Goal: Transaction & Acquisition: Purchase product/service

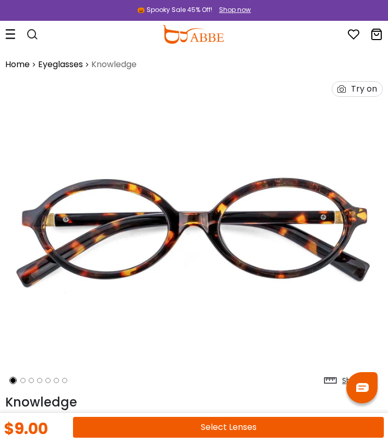
click at [263, 426] on button "Select Lenses" at bounding box center [228, 427] width 310 height 21
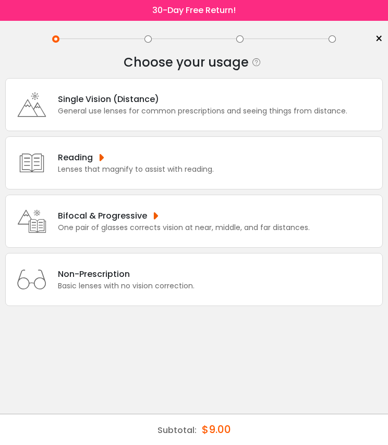
click at [247, 222] on div "Bifocal & Progressive" at bounding box center [184, 215] width 252 height 13
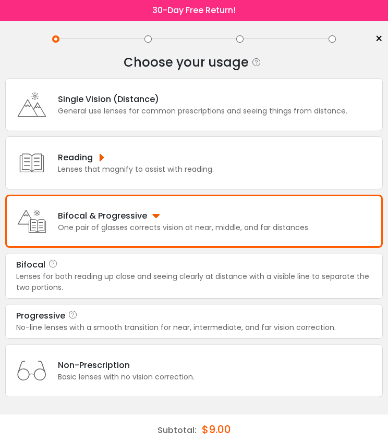
click at [249, 271] on div "Bifocal" at bounding box center [193, 265] width 355 height 13
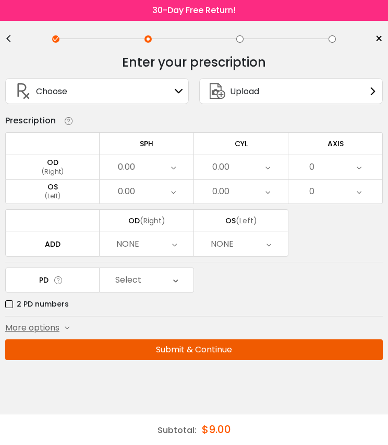
click at [70, 166] on div "OD" at bounding box center [52, 162] width 93 height 9
click at [40, 173] on div "(Right)" at bounding box center [52, 171] width 93 height 9
click at [175, 171] on icon at bounding box center [173, 167] width 5 height 24
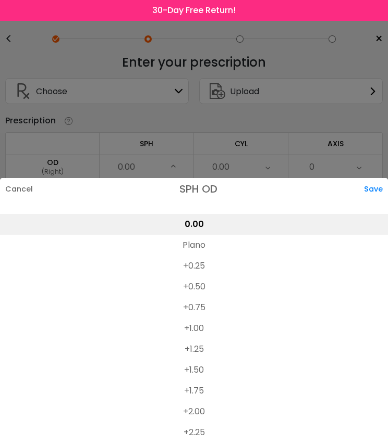
scroll to position [1660, 0]
click at [201, 266] on li "+0.25" at bounding box center [194, 268] width 388 height 21
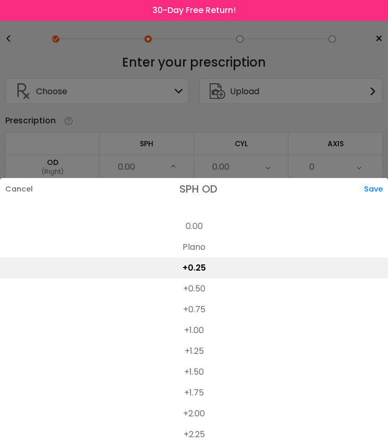
click at [318, 76] on div at bounding box center [194, 222] width 388 height 445
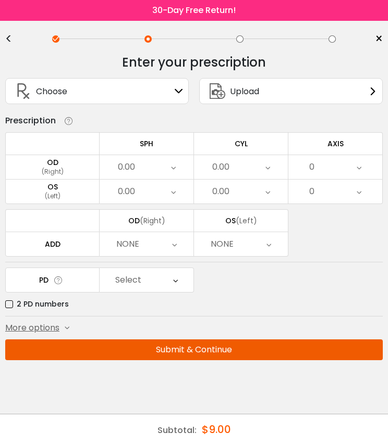
click at [177, 169] on div "0.00" at bounding box center [146, 167] width 94 height 24
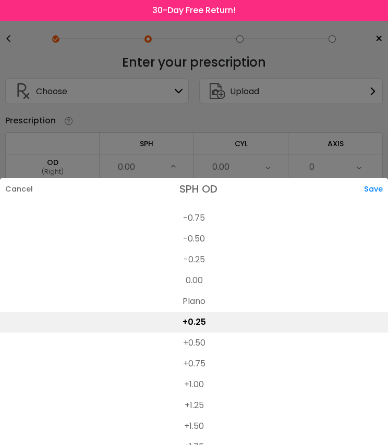
click at [382, 188] on div "Save" at bounding box center [376, 189] width 24 height 22
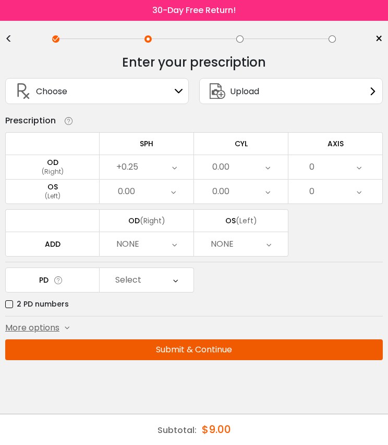
click at [179, 197] on div "0.00" at bounding box center [146, 192] width 94 height 24
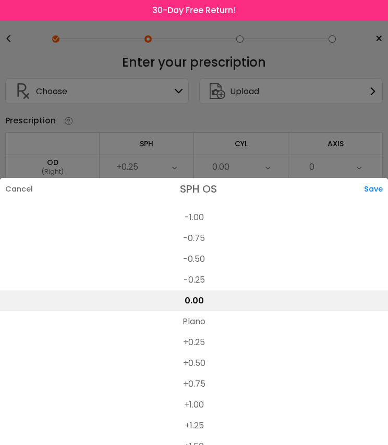
scroll to position [1582, 0]
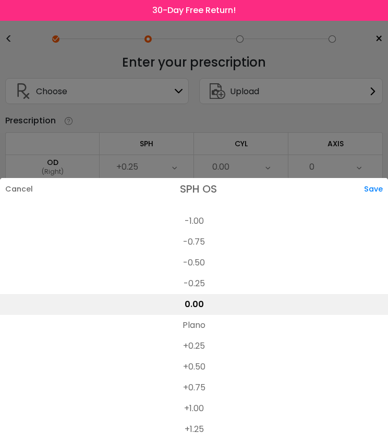
click at [200, 256] on li "-0.50" at bounding box center [194, 263] width 388 height 21
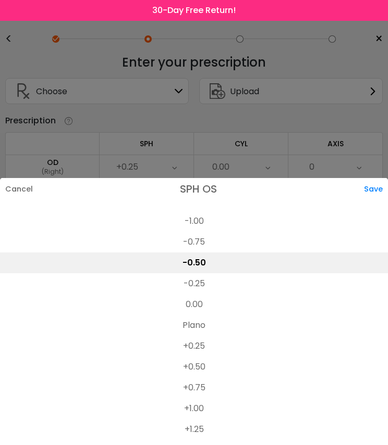
click at [381, 185] on div "Save" at bounding box center [376, 189] width 24 height 22
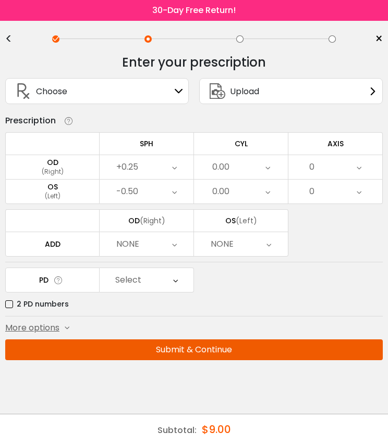
click at [291, 152] on td "AXIS" at bounding box center [335, 143] width 94 height 22
click at [291, 151] on td "AXIS" at bounding box center [335, 143] width 94 height 22
click at [366, 170] on div "0" at bounding box center [335, 167] width 94 height 24
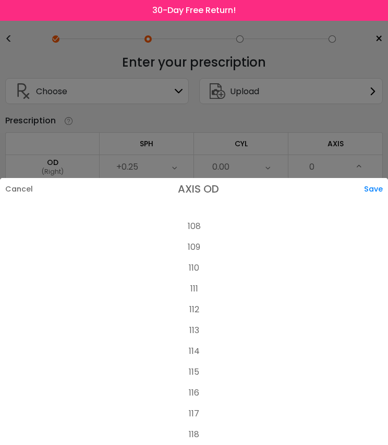
scroll to position [2226, 0]
click at [202, 288] on li "110" at bounding box center [194, 286] width 388 height 21
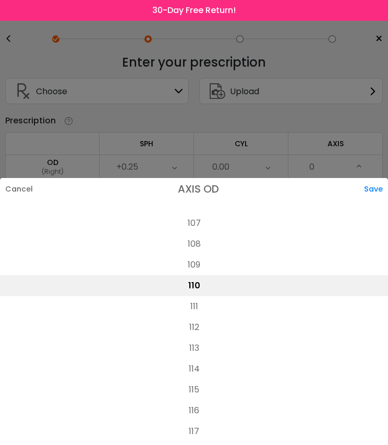
click at [378, 184] on div "Save" at bounding box center [376, 189] width 24 height 22
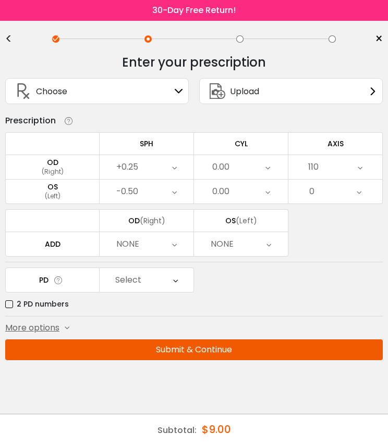
click at [366, 197] on div "0" at bounding box center [335, 192] width 94 height 24
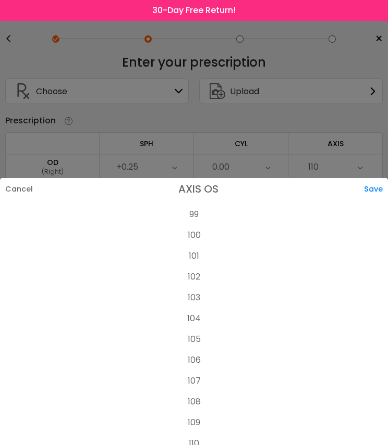
scroll to position [2069, 0]
click at [197, 235] on li "100" at bounding box center [194, 235] width 388 height 21
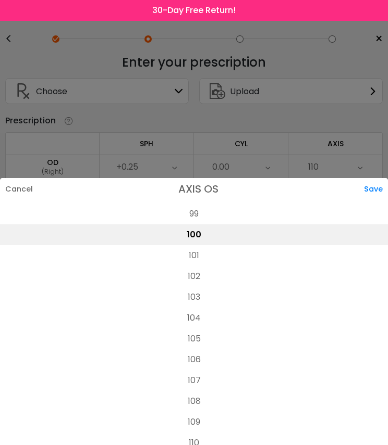
click at [379, 187] on div "Save" at bounding box center [376, 189] width 24 height 22
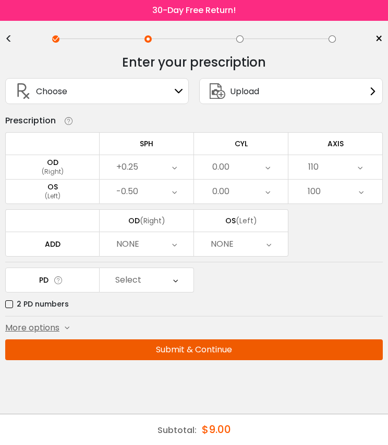
click at [180, 251] on div "NONE" at bounding box center [146, 244] width 94 height 24
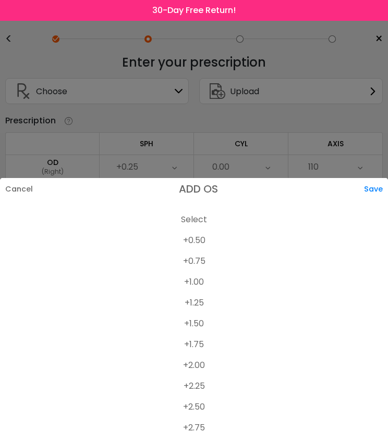
click at [205, 404] on li "+2.50" at bounding box center [194, 407] width 388 height 21
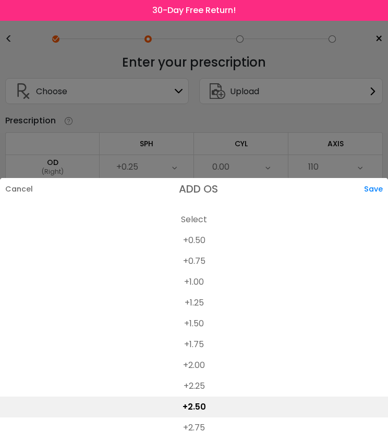
click at [382, 183] on div "Save" at bounding box center [376, 189] width 24 height 22
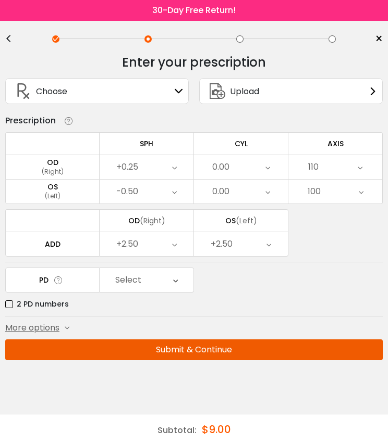
click at [9, 307] on label "2 PD numbers" at bounding box center [37, 304] width 64 height 13
click at [173, 287] on div "Right PD" at bounding box center [146, 280] width 94 height 24
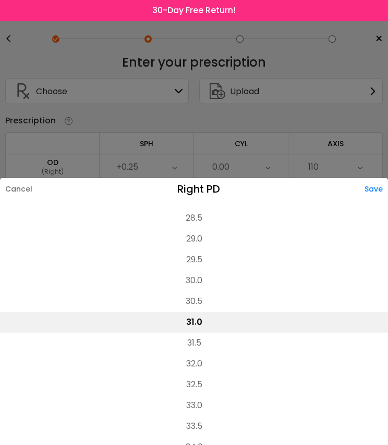
click at [380, 187] on div "Save" at bounding box center [375, 189] width 23 height 22
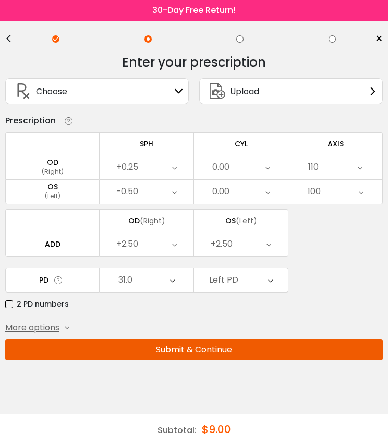
click at [275, 276] on div "Left PD" at bounding box center [241, 280] width 94 height 24
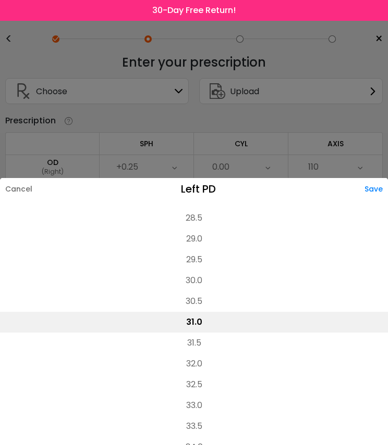
click at [205, 343] on li "31.5" at bounding box center [194, 343] width 388 height 21
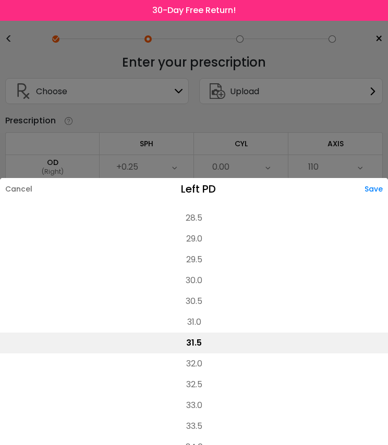
click at [381, 187] on div "Save" at bounding box center [375, 189] width 23 height 22
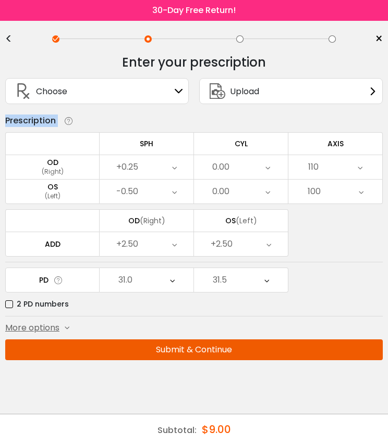
click at [340, 269] on div "Enter your prescription SPH (Sphere) Lens strength needed to correct your visio…" at bounding box center [193, 224] width 377 height 355
click at [274, 162] on div "0.00" at bounding box center [241, 167] width 94 height 24
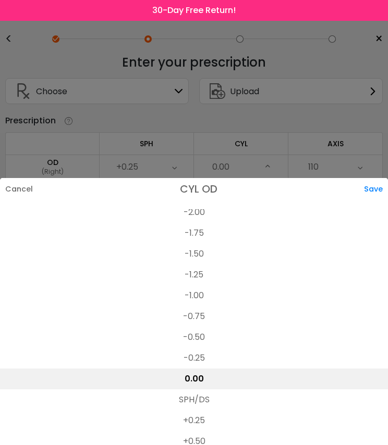
scroll to position [339, 0]
click at [207, 254] on li "-1.50" at bounding box center [194, 256] width 388 height 21
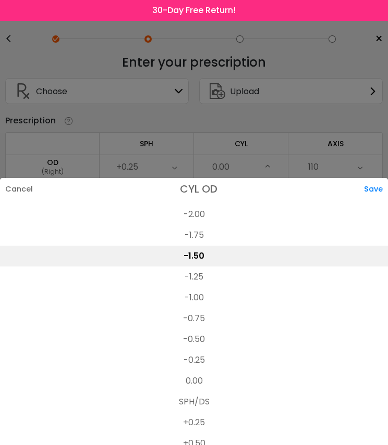
click at [375, 192] on div "Save" at bounding box center [376, 189] width 24 height 22
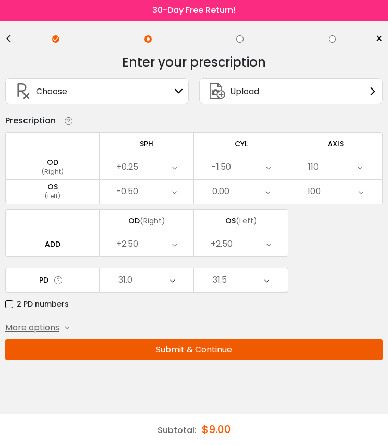
click at [271, 201] on div "0.00" at bounding box center [241, 192] width 94 height 24
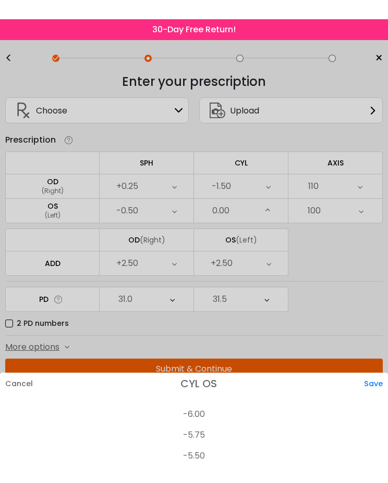
scroll to position [397, 0]
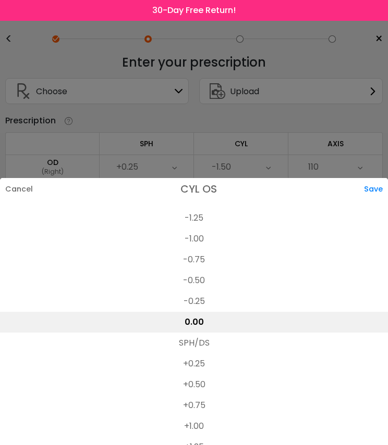
click at [207, 301] on li "-0.25" at bounding box center [194, 301] width 388 height 21
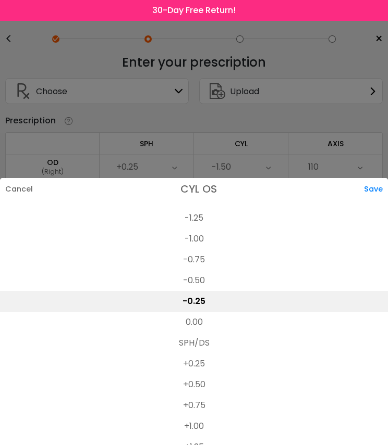
click at [380, 189] on div "Save" at bounding box center [376, 189] width 24 height 22
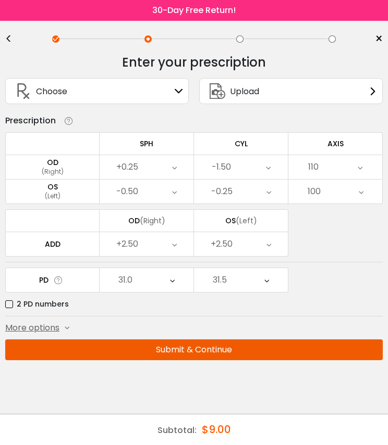
click at [71, 329] on div "More options Add Prism Vertical (Δ) Base Direction Horizontal (Δ) Base Directio…" at bounding box center [193, 328] width 377 height 13
click at [71, 334] on div "More options Add Prism Vertical (Δ) Base Direction Horizontal (Δ) Base Directio…" at bounding box center [193, 328] width 377 height 13
click at [74, 331] on div "More options Add Prism Vertical (Δ) Base Direction Horizontal (Δ) Base Directio…" at bounding box center [193, 328] width 377 height 13
click at [66, 333] on div "More options" at bounding box center [37, 328] width 64 height 13
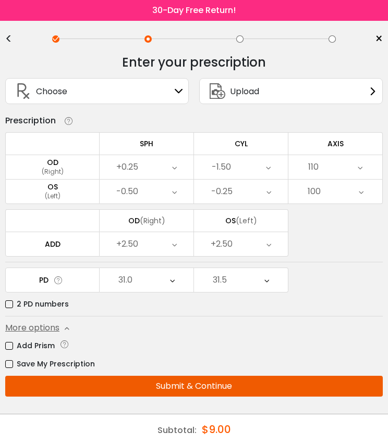
click at [9, 367] on label "Save My Prescription" at bounding box center [50, 364] width 90 height 13
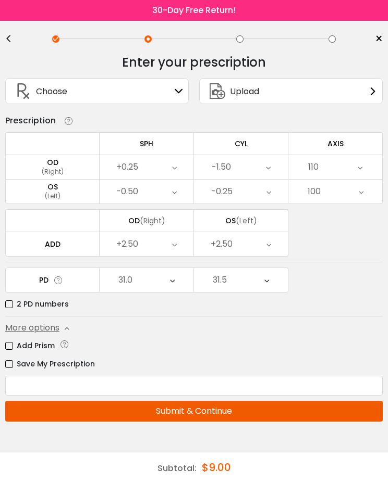
click at [207, 414] on button "Submit & Continue" at bounding box center [193, 411] width 377 height 21
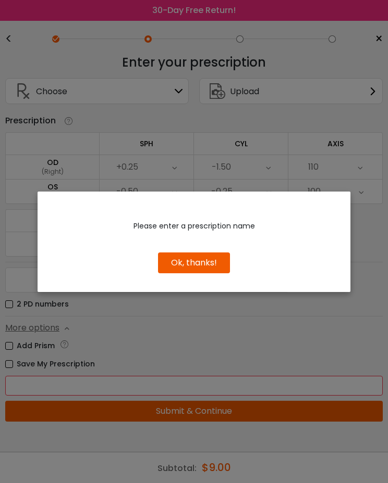
click at [29, 390] on div "Please enter a prescription name Use Previous Keep New Edit Continue Edit Conti…" at bounding box center [194, 241] width 388 height 483
click at [212, 263] on button "Ok, thanks!" at bounding box center [194, 263] width 72 height 21
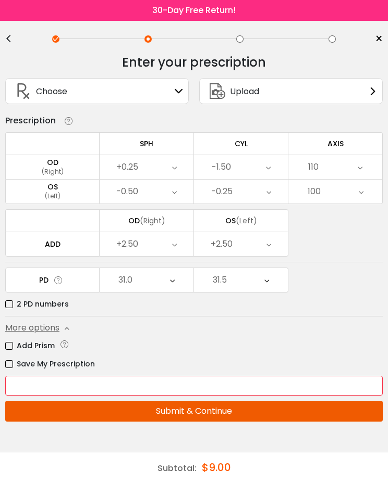
click at [25, 395] on input "text" at bounding box center [193, 386] width 377 height 20
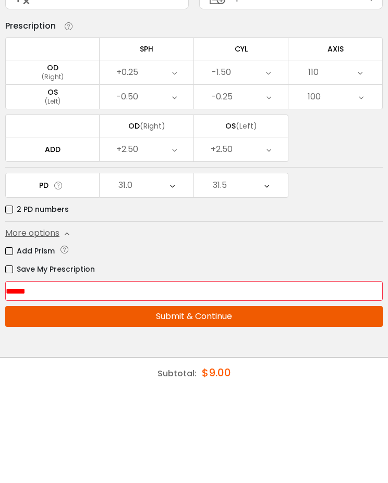
type input "******"
click at [233, 401] on button "Submit & Continue" at bounding box center [193, 411] width 377 height 21
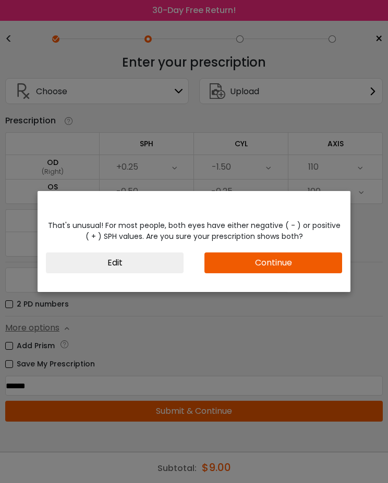
click at [278, 266] on button "Continue" at bounding box center [273, 263] width 138 height 21
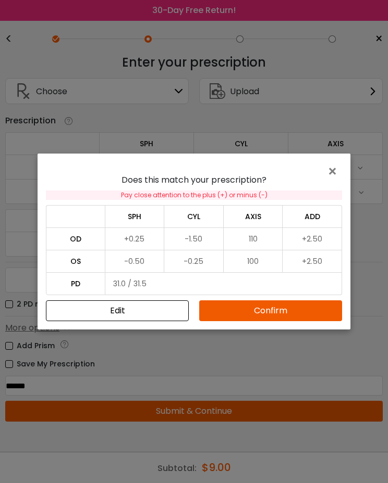
click at [268, 315] on button "Confirm" at bounding box center [270, 311] width 143 height 21
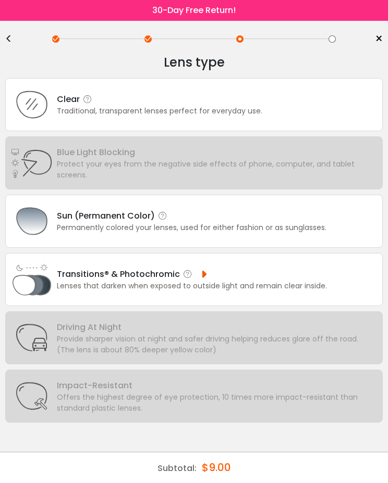
click at [254, 281] on div "Transitions® & Photochromic" at bounding box center [192, 274] width 270 height 13
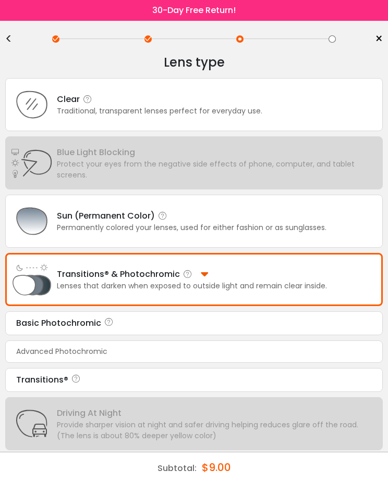
click at [59, 387] on div "Transitions®" at bounding box center [193, 380] width 355 height 13
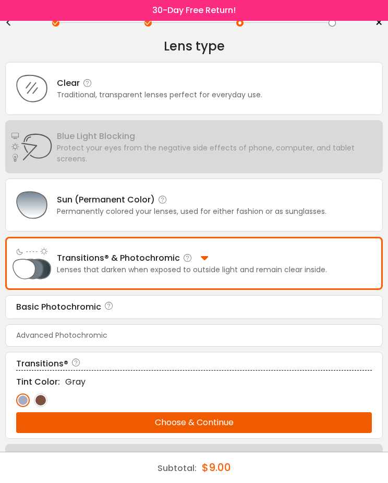
scroll to position [17, 0]
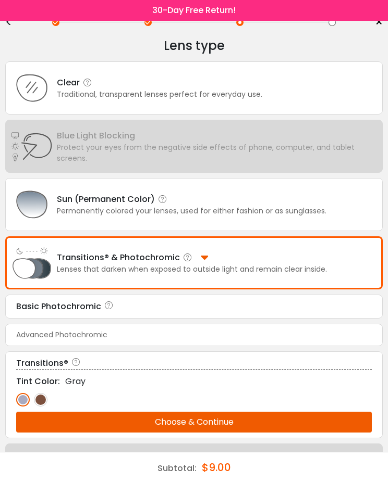
click at [29, 406] on img at bounding box center [23, 400] width 14 height 14
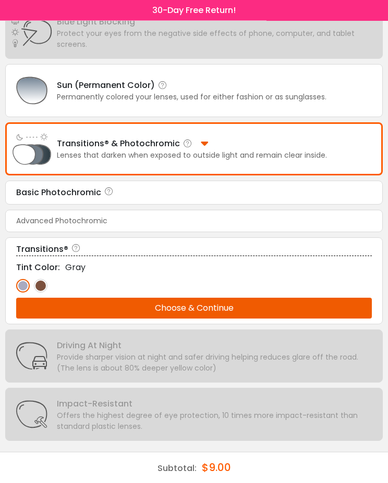
scroll to position [147, 0]
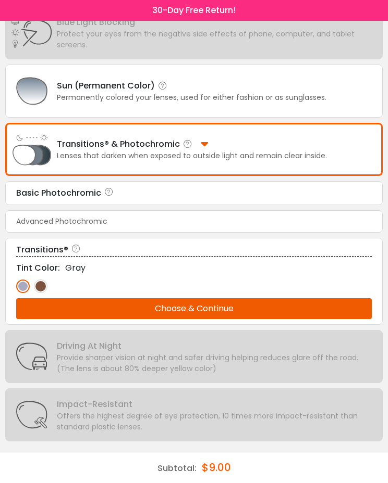
click at [92, 216] on div "Advanced Photochromic" at bounding box center [61, 221] width 91 height 11
click at [80, 216] on div "Advanced Photochromic" at bounding box center [61, 221] width 91 height 11
click at [19, 280] on img at bounding box center [23, 287] width 14 height 14
click at [25, 280] on img at bounding box center [23, 287] width 14 height 14
click at [30, 145] on img at bounding box center [32, 150] width 42 height 42
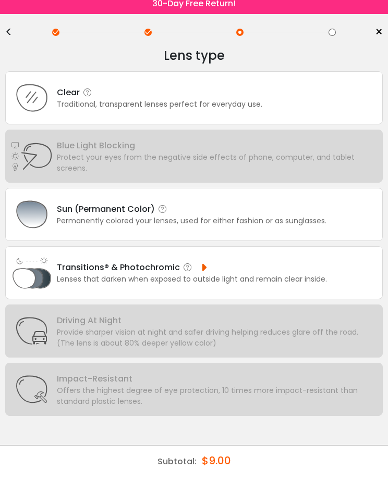
scroll to position [0, 0]
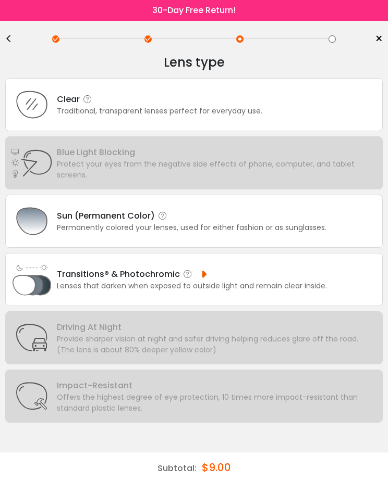
click at [168, 222] on div "Sun (Permanent Color)" at bounding box center [191, 215] width 269 height 13
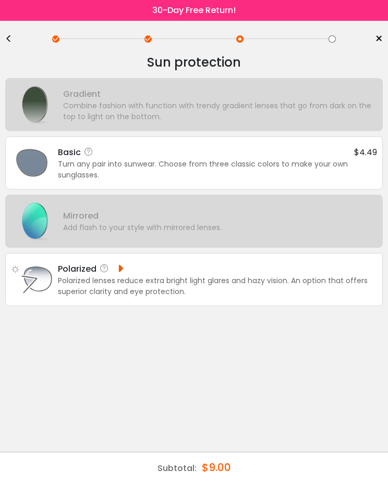
click at [7, 42] on div "<" at bounding box center [13, 39] width 16 height 8
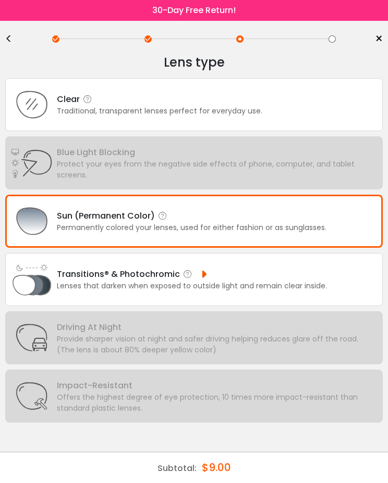
click at [190, 280] on icon at bounding box center [187, 274] width 10 height 10
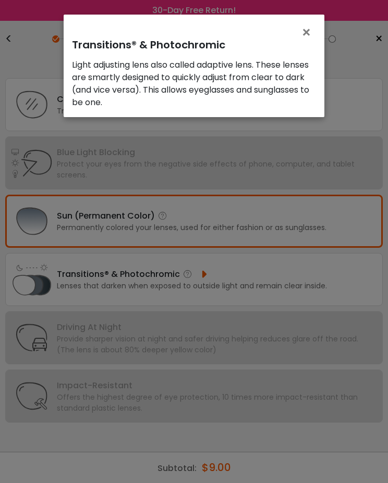
click at [301, 30] on span "×" at bounding box center [308, 32] width 15 height 22
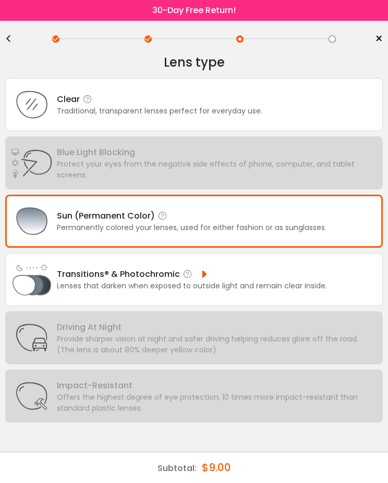
click at [155, 281] on div "Transitions® & Photochromic" at bounding box center [192, 274] width 270 height 13
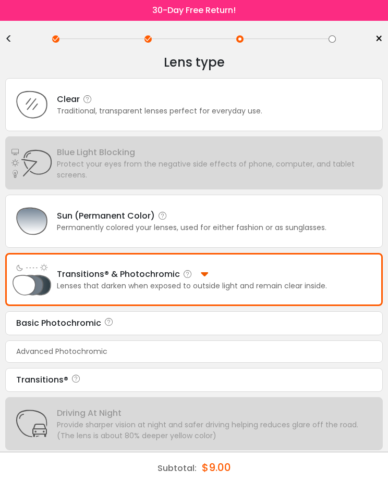
click at [104, 330] on icon at bounding box center [109, 323] width 10 height 13
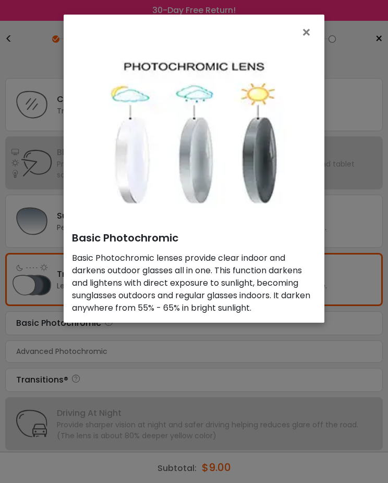
click at [306, 33] on span "×" at bounding box center [308, 32] width 15 height 22
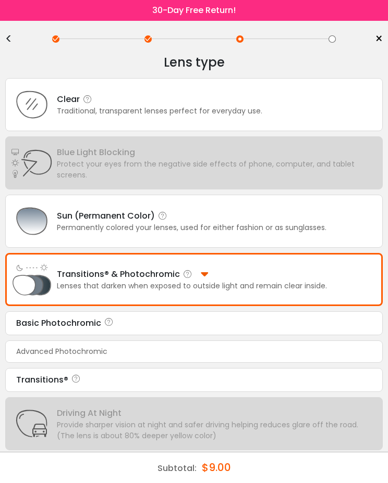
click at [116, 356] on div "Advanced Photochromic" at bounding box center [193, 352] width 377 height 22
click at [77, 355] on div "Advanced Photochromic" at bounding box center [61, 351] width 91 height 11
click at [73, 357] on div "Advanced Photochromic" at bounding box center [61, 351] width 91 height 11
click at [62, 387] on div "Transitions®" at bounding box center [193, 380] width 355 height 13
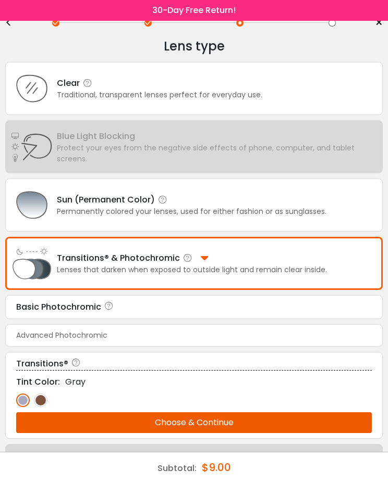
scroll to position [17, 0]
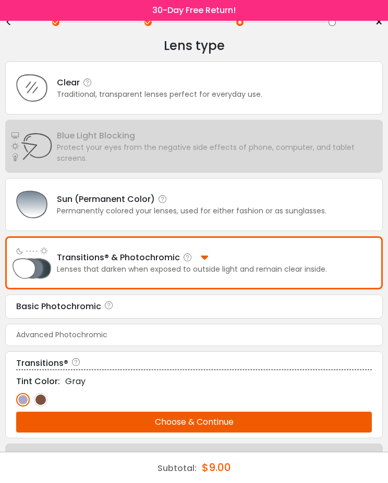
click at [81, 369] on div "Transitions®" at bounding box center [193, 363] width 355 height 13
click at [77, 370] on icon at bounding box center [76, 363] width 10 height 13
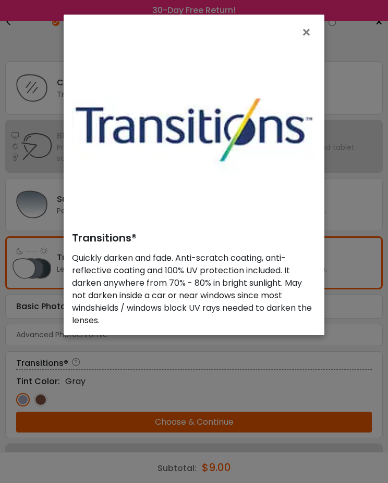
click at [311, 32] on span "×" at bounding box center [308, 32] width 15 height 22
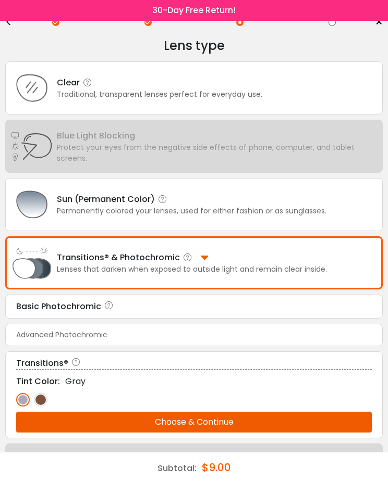
click at [233, 428] on button "Choose & Continue" at bounding box center [193, 422] width 355 height 21
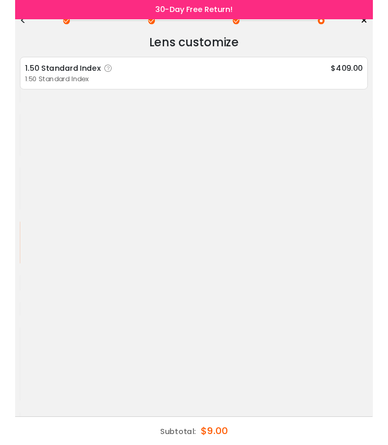
scroll to position [0, 0]
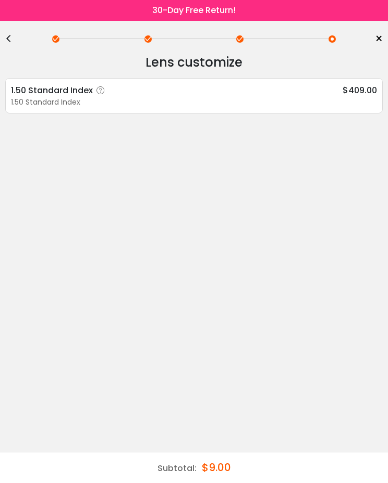
click at [85, 94] on div "1.50 Standard Index" at bounding box center [59, 90] width 97 height 13
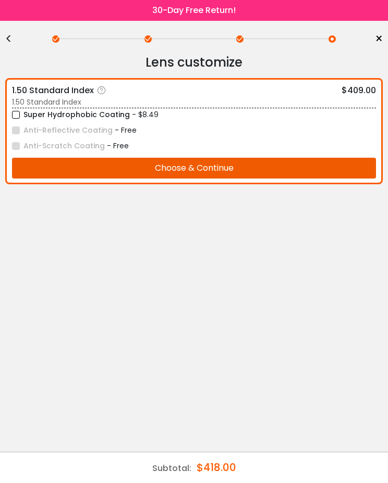
click at [21, 112] on label "Super Hydrophobic Coating" at bounding box center [71, 114] width 118 height 13
click at [214, 177] on button "Choose & Continue" at bounding box center [194, 168] width 364 height 21
